Goal: Transaction & Acquisition: Purchase product/service

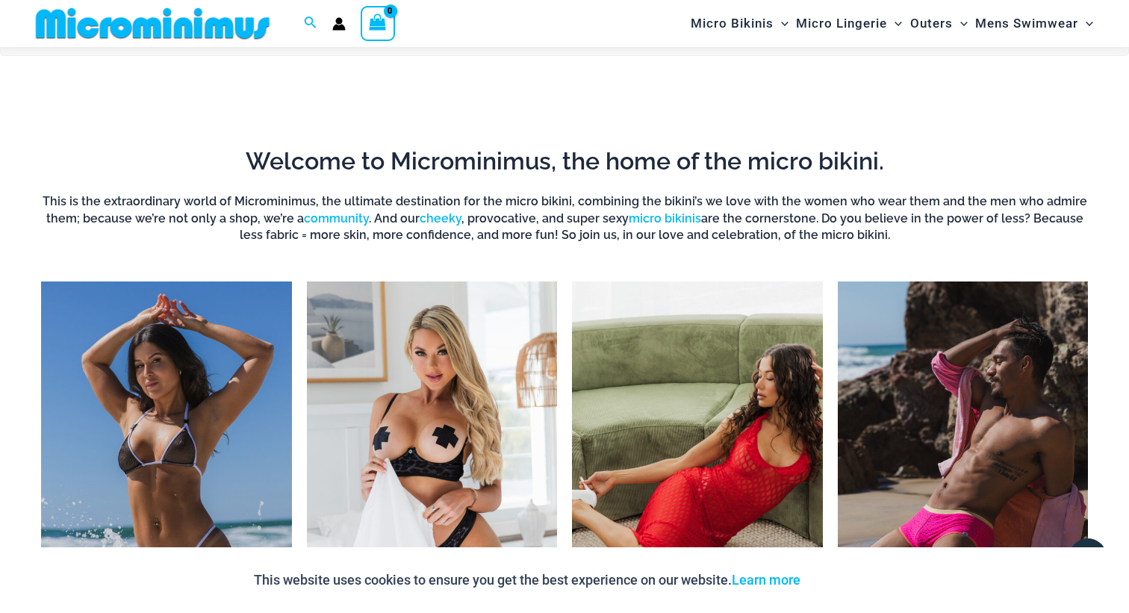
scroll to position [941, 0]
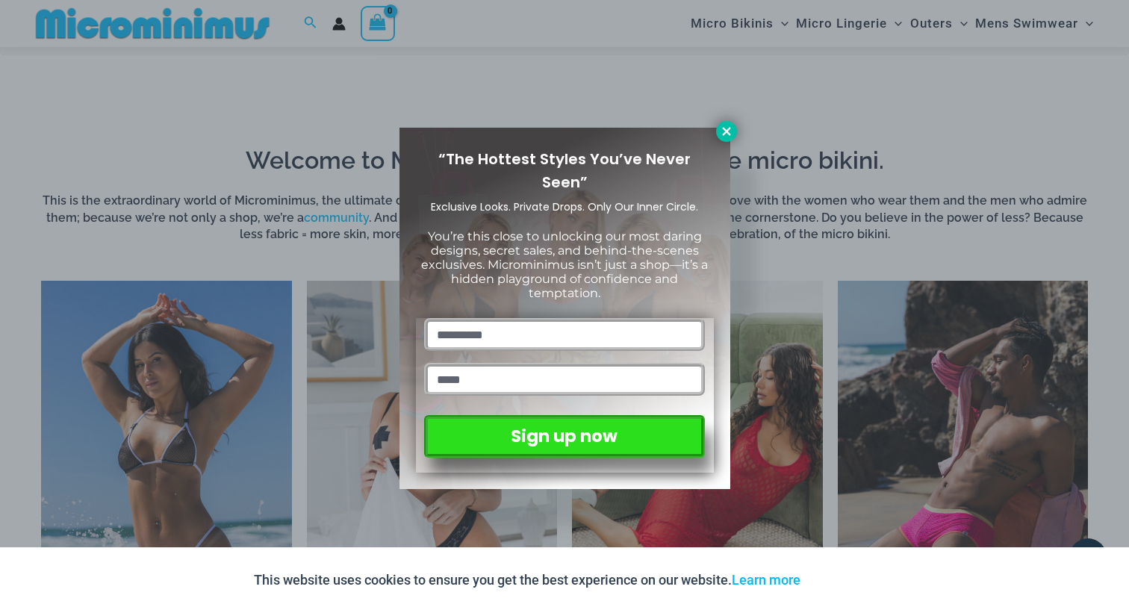
click at [722, 136] on icon at bounding box center [726, 131] width 13 height 13
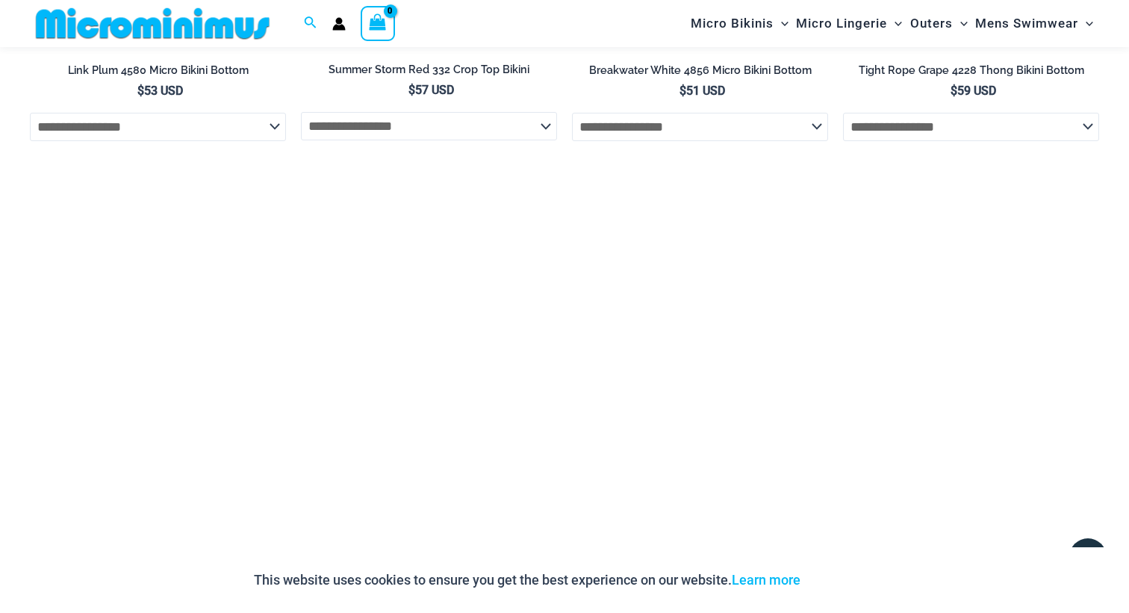
scroll to position [4112, 0]
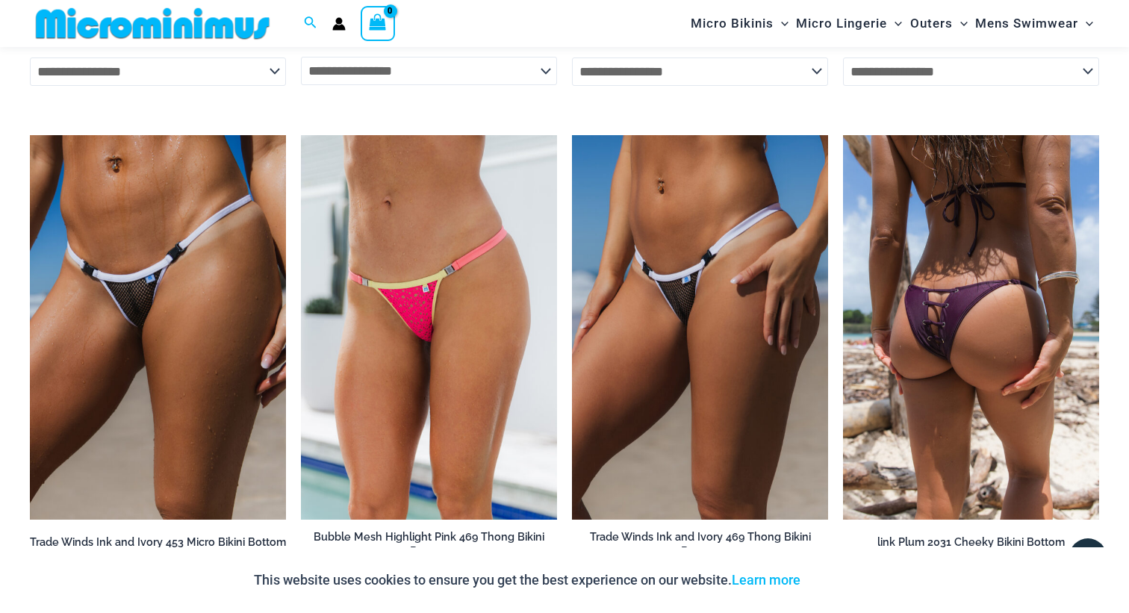
click at [899, 304] on img at bounding box center [971, 327] width 256 height 385
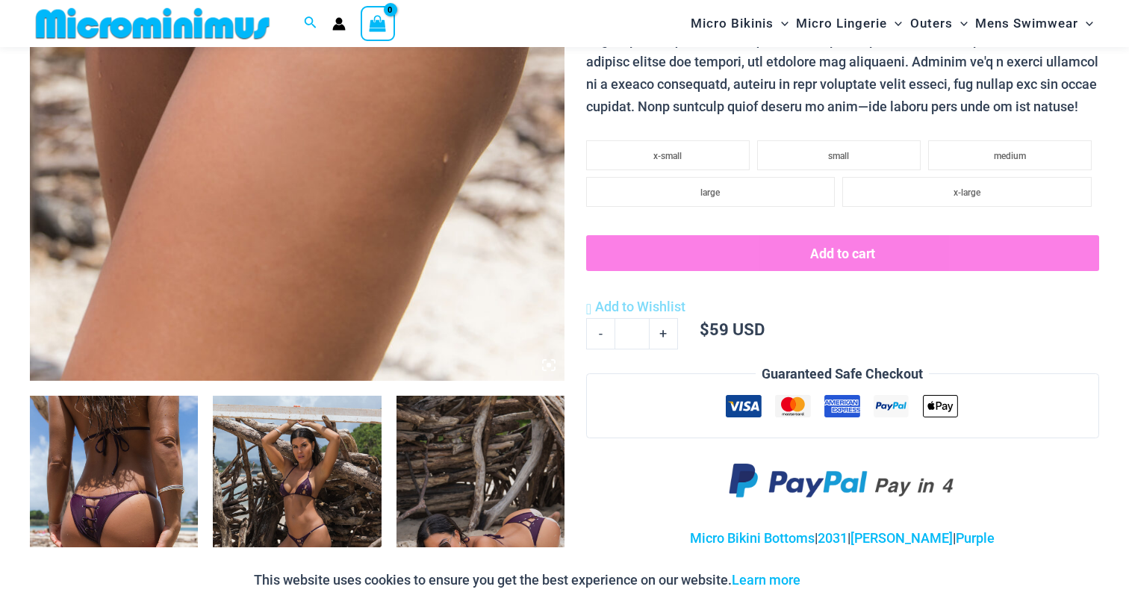
scroll to position [638, 0]
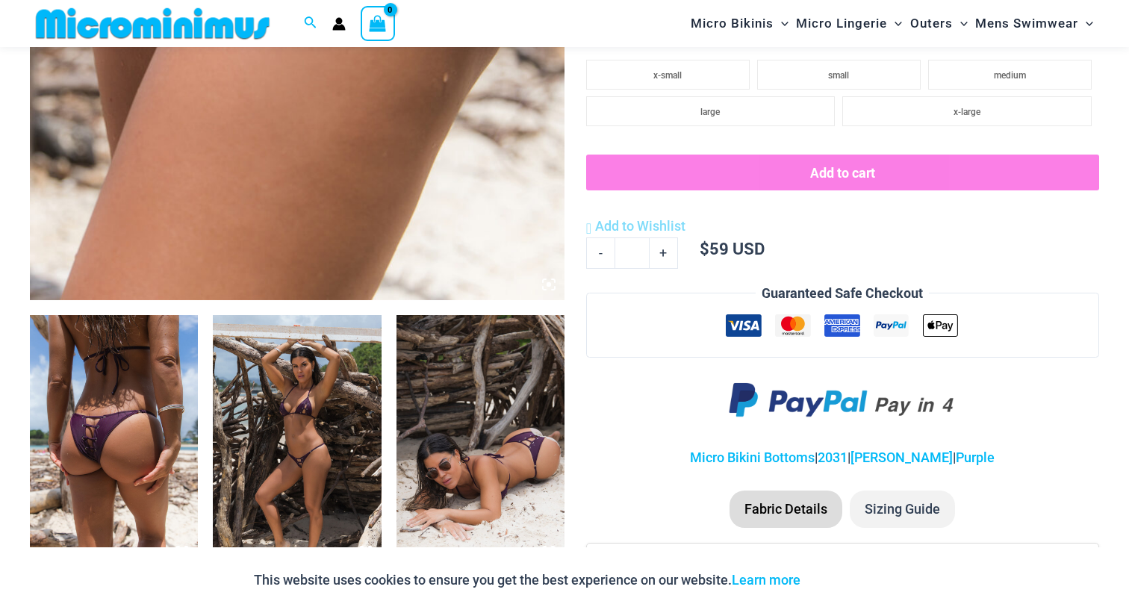
click at [280, 430] on img at bounding box center [297, 441] width 168 height 252
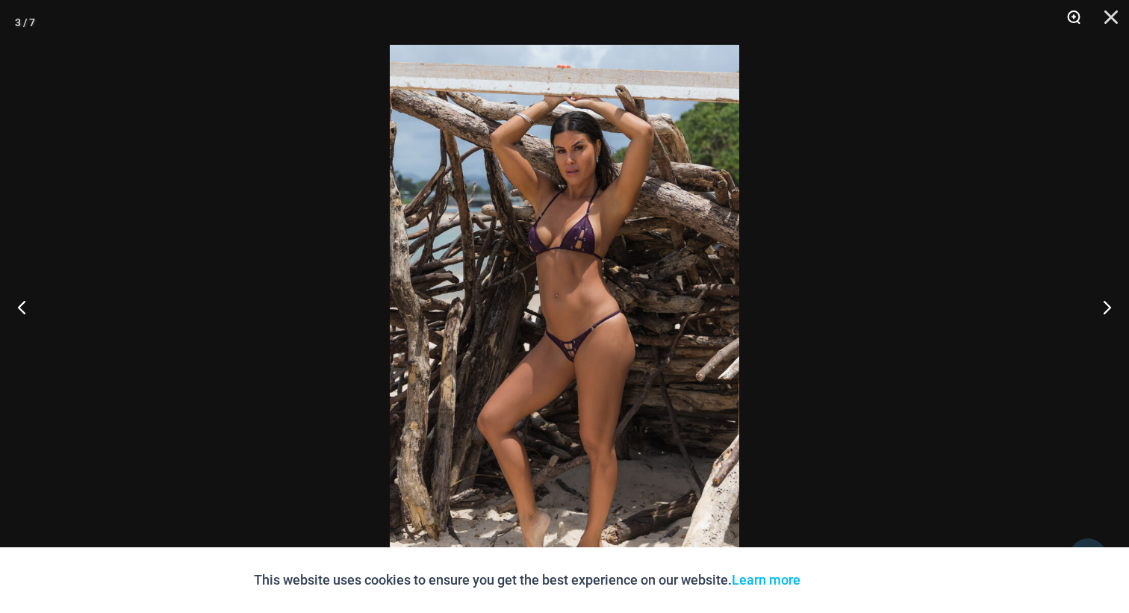
click at [1082, 24] on button "Zoom" at bounding box center [1068, 22] width 37 height 45
